Goal: Navigation & Orientation: Go to known website

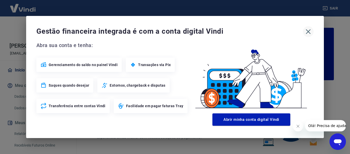
click at [308, 30] on icon "button" at bounding box center [308, 31] width 8 height 8
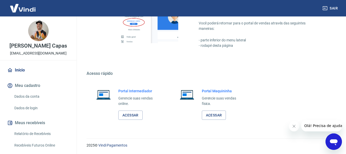
scroll to position [320, 0]
click at [132, 113] on link "Acessar" at bounding box center [130, 114] width 24 height 9
